Goal: Complete application form

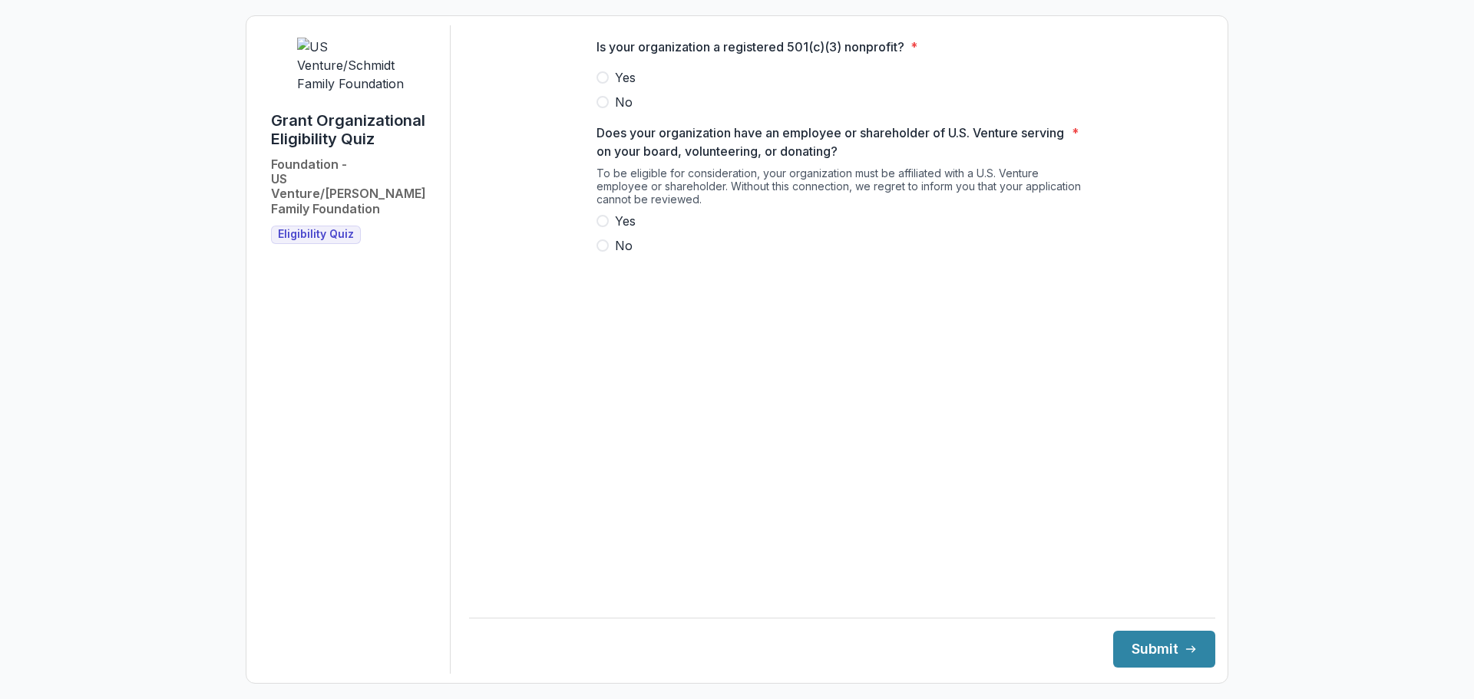
click at [611, 81] on label "Yes" at bounding box center [841, 77] width 491 height 18
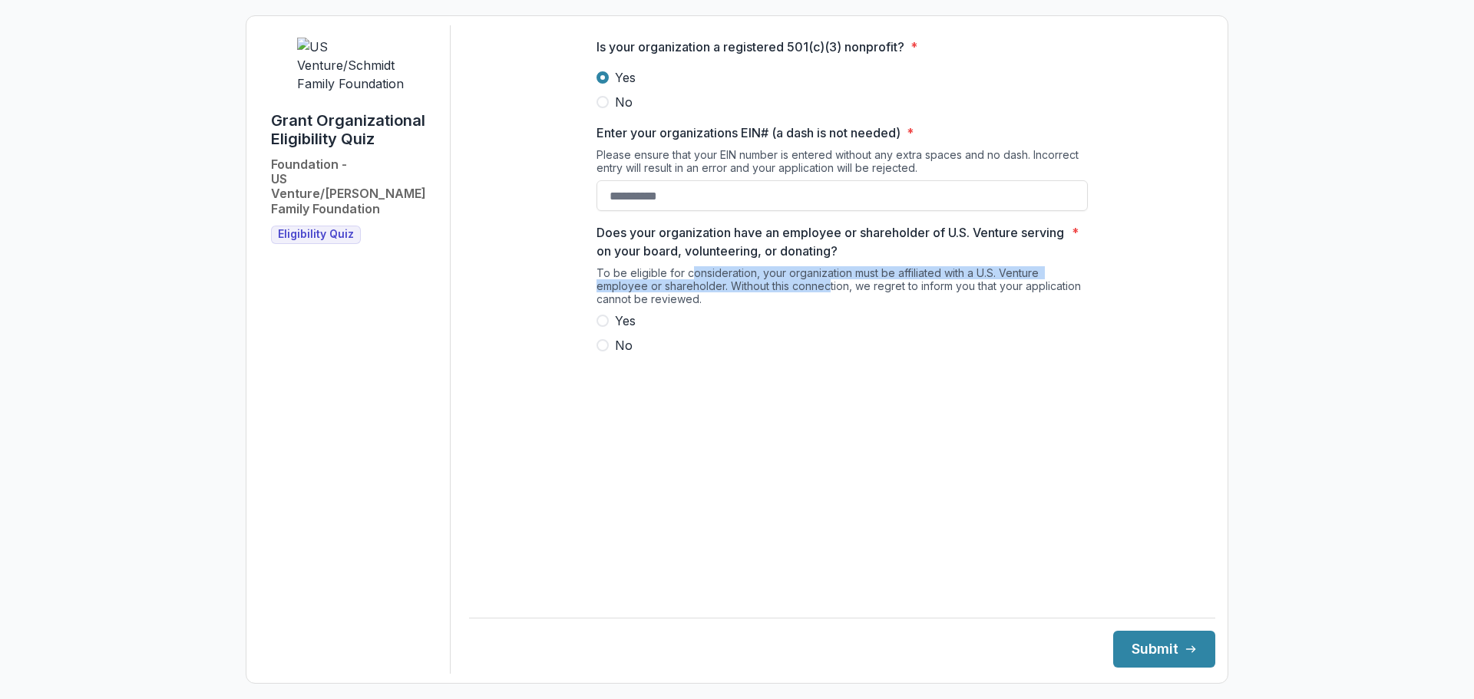
drag, startPoint x: 690, startPoint y: 287, endPoint x: 900, endPoint y: 292, distance: 210.4
click at [828, 303] on div "To be eligible for consideration, your organization must be affiliated with a U…" at bounding box center [841, 288] width 491 height 45
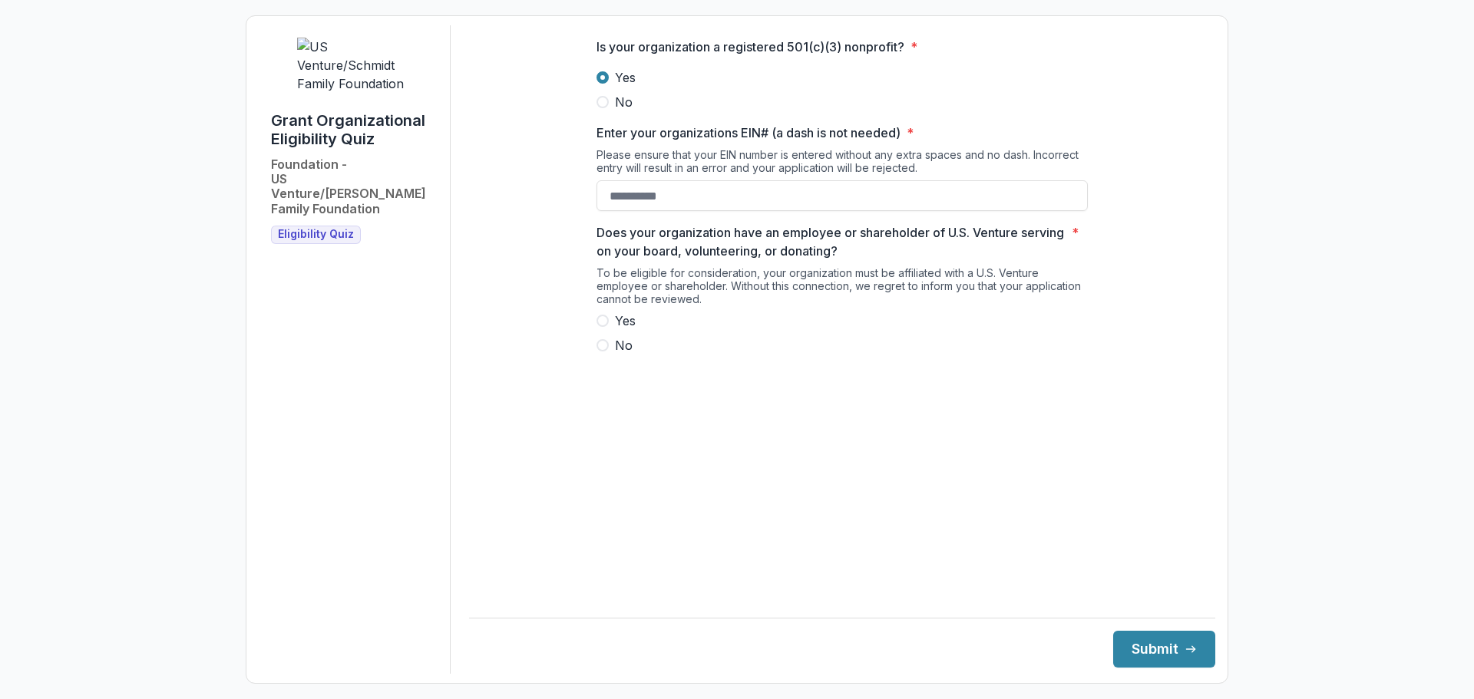
click at [900, 292] on div "To be eligible for consideration, your organization must be affiliated with a U…" at bounding box center [841, 288] width 491 height 45
drag, startPoint x: 742, startPoint y: 297, endPoint x: 851, endPoint y: 306, distance: 108.6
click at [801, 326] on div "Does your organization have an employee or shareholder of U.S. Venture serving …" at bounding box center [841, 288] width 491 height 131
click at [858, 306] on div "To be eligible for consideration, your organization must be affiliated with a U…" at bounding box center [841, 288] width 491 height 45
click at [738, 302] on div "To be eligible for consideration, your organization must be affiliated with a U…" at bounding box center [841, 288] width 491 height 45
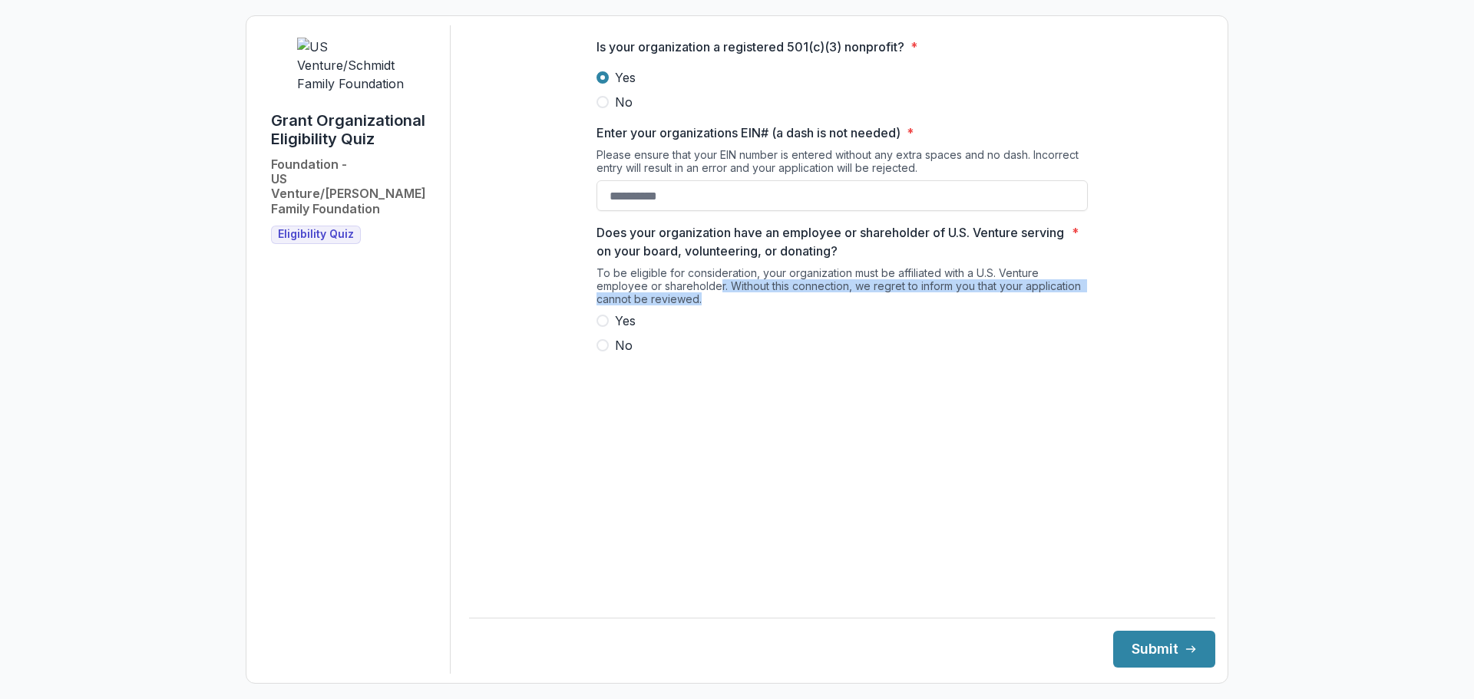
drag, startPoint x: 718, startPoint y: 292, endPoint x: 847, endPoint y: 322, distance: 132.6
click at [845, 312] on div "To be eligible for consideration, your organization must be affiliated with a U…" at bounding box center [841, 288] width 491 height 45
click at [773, 355] on label "No" at bounding box center [841, 345] width 491 height 18
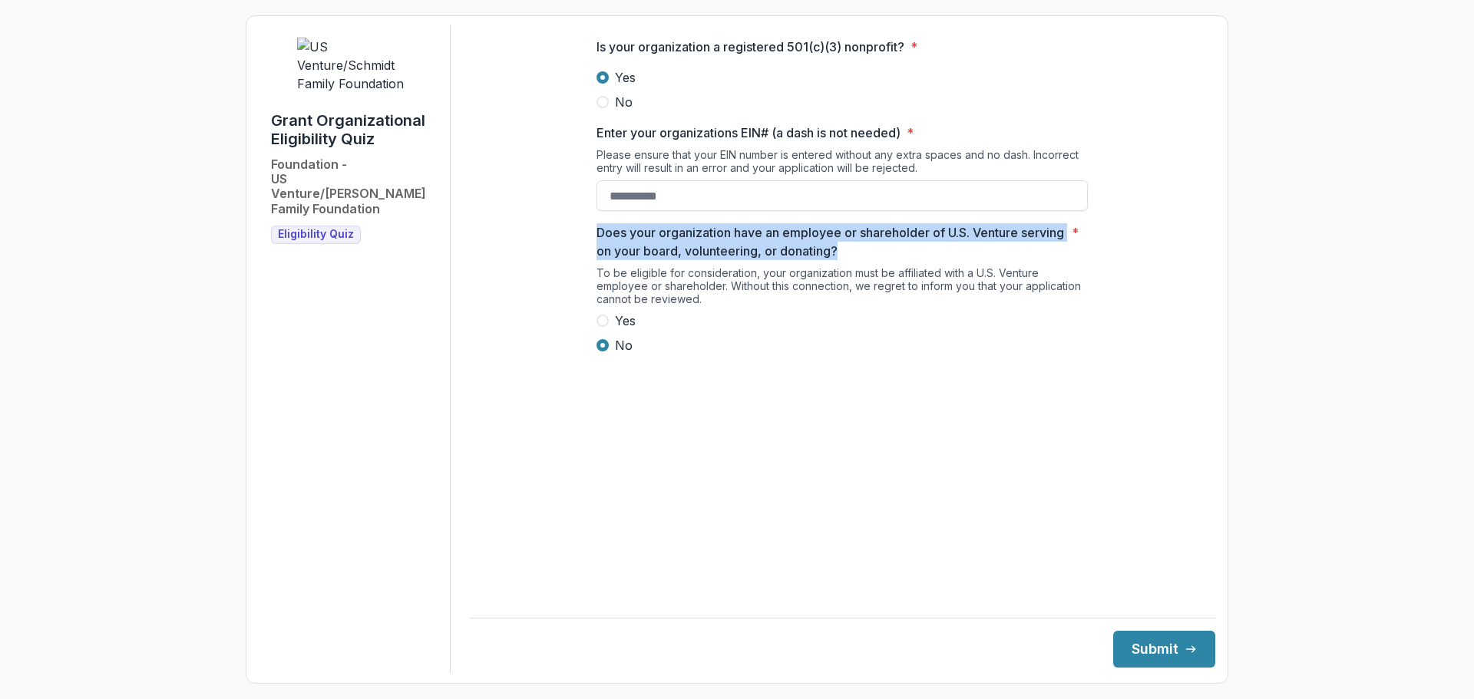
drag, startPoint x: 899, startPoint y: 263, endPoint x: 543, endPoint y: 243, distance: 356.7
click at [543, 243] on div "Is your organization a registered 501(c)(3) nonprofit? * Yes No Enter your orga…" at bounding box center [842, 202] width 746 height 354
copy p "Does your organization have an employee or shareholder of U.S. Venture serving …"
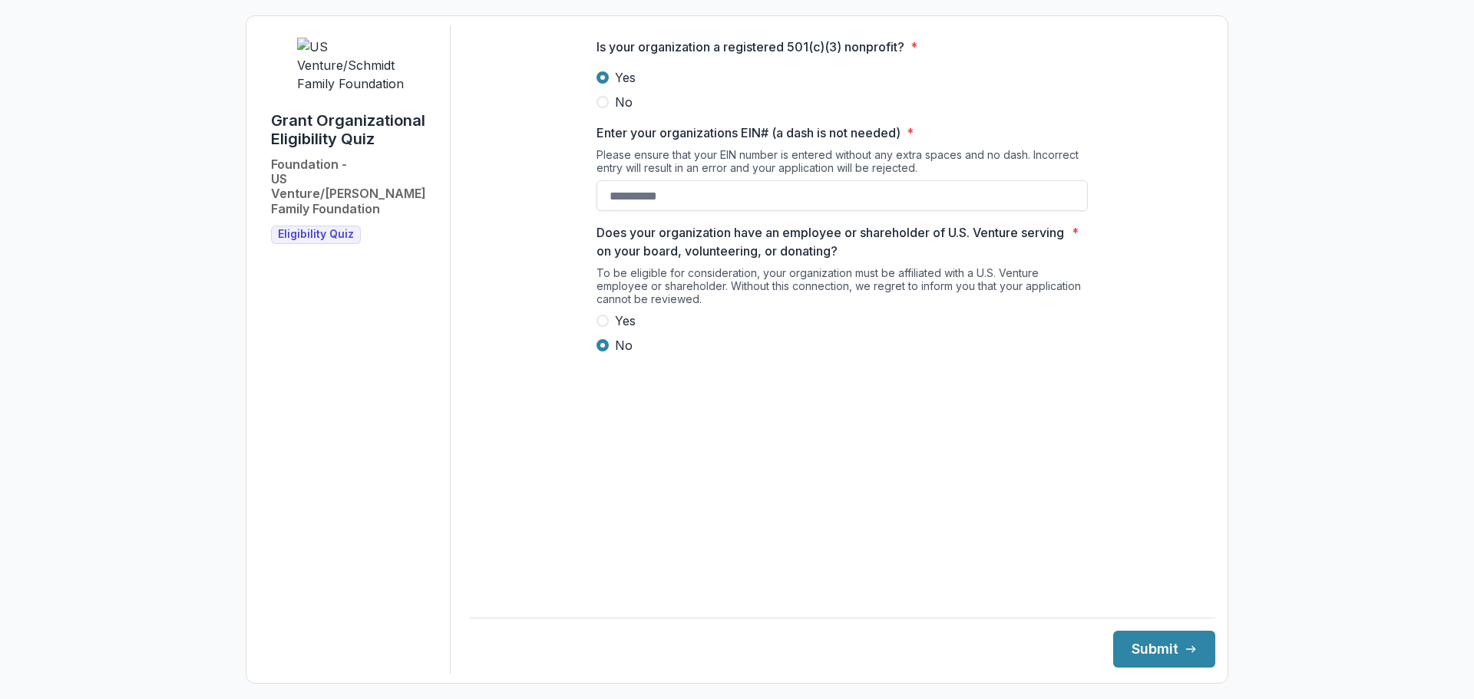
click at [793, 438] on main "Is your organization a registered 501(c)(3) nonprofit? * Yes No Enter your orga…" at bounding box center [842, 305] width 746 height 561
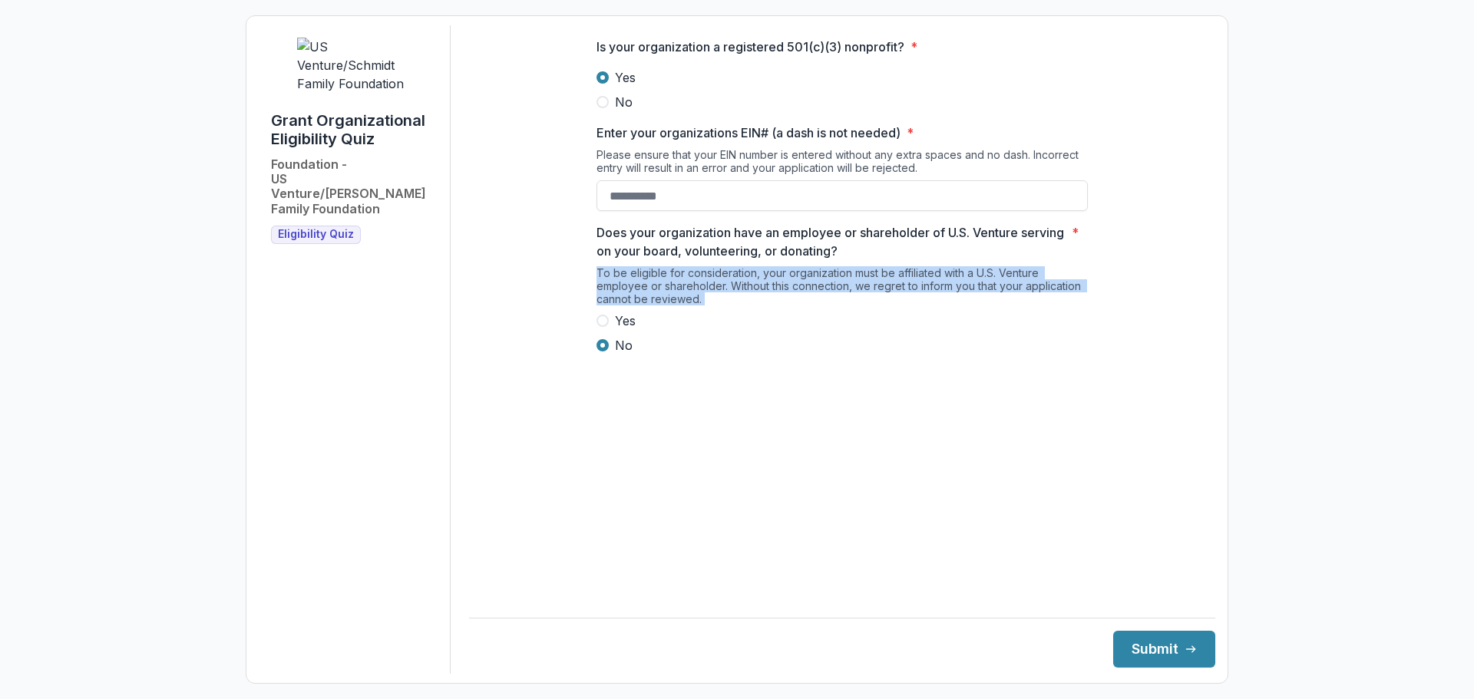
drag, startPoint x: 712, startPoint y: 325, endPoint x: 579, endPoint y: 288, distance: 137.8
click at [579, 288] on div "Is your organization a registered 501(c)(3) nonprofit? * Yes No Enter your orga…" at bounding box center [842, 202] width 746 height 354
copy div "To be eligible for consideration, your organization must be affiliated with a U…"
